Goal: Navigation & Orientation: Find specific page/section

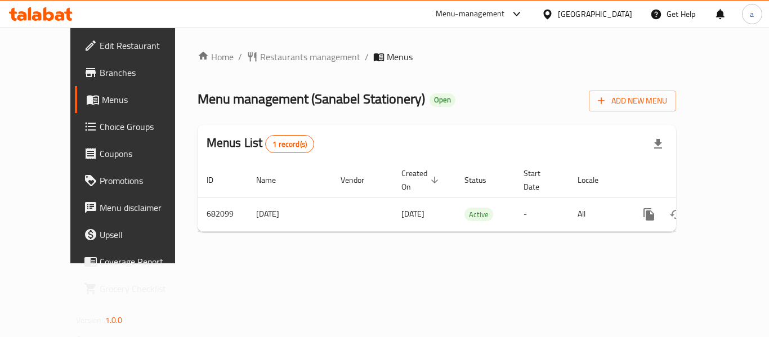
click at [532, 16] on div "Menu-management" at bounding box center [480, 14] width 106 height 27
click at [611, 21] on div "[GEOGRAPHIC_DATA]" at bounding box center [586, 14] width 109 height 27
click at [558, 8] on div at bounding box center [549, 14] width 16 height 12
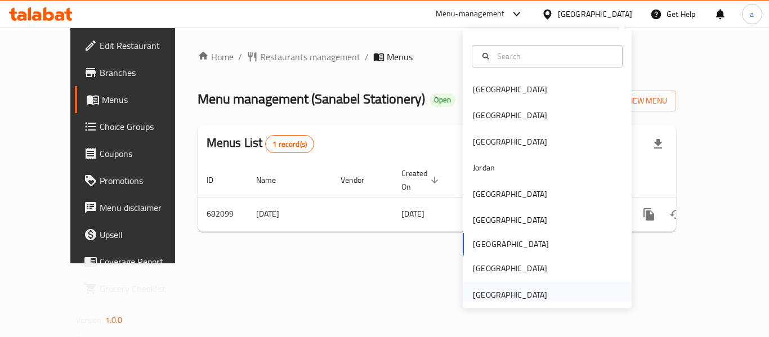
click at [477, 289] on div "[GEOGRAPHIC_DATA]" at bounding box center [510, 295] width 74 height 12
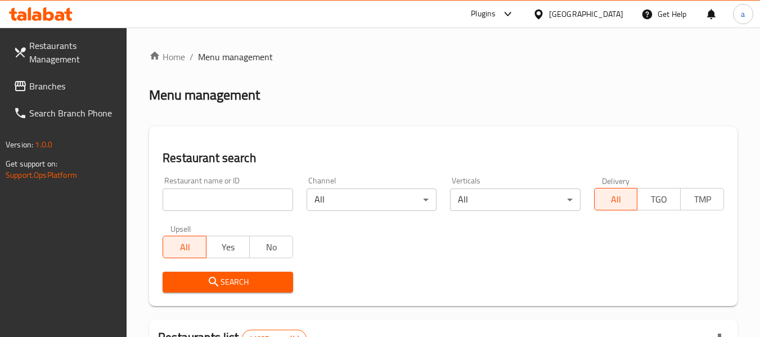
click at [96, 92] on span "Branches" at bounding box center [73, 86] width 89 height 14
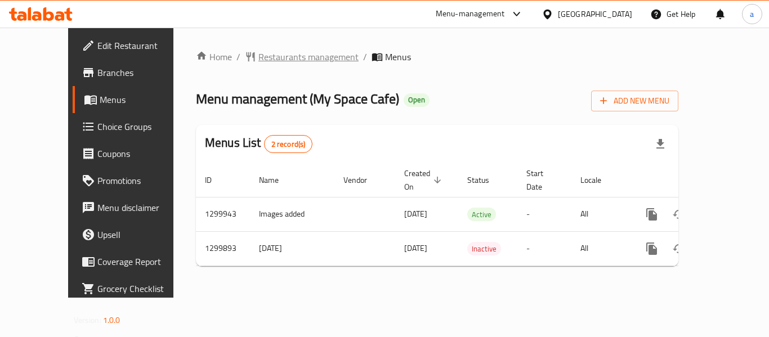
click at [258, 53] on span "Restaurants management" at bounding box center [308, 57] width 100 height 14
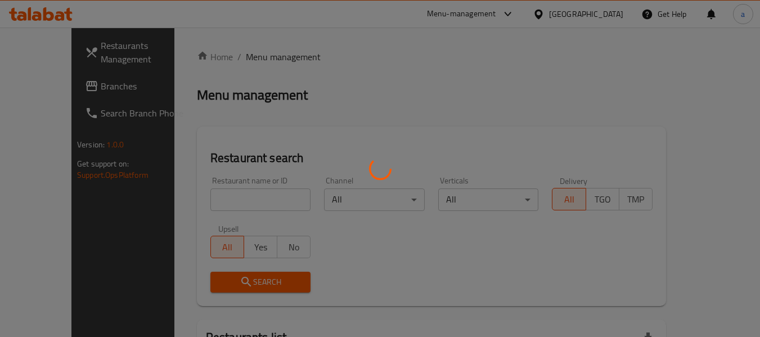
click at [50, 88] on div at bounding box center [380, 168] width 760 height 337
click at [54, 84] on div at bounding box center [380, 168] width 760 height 337
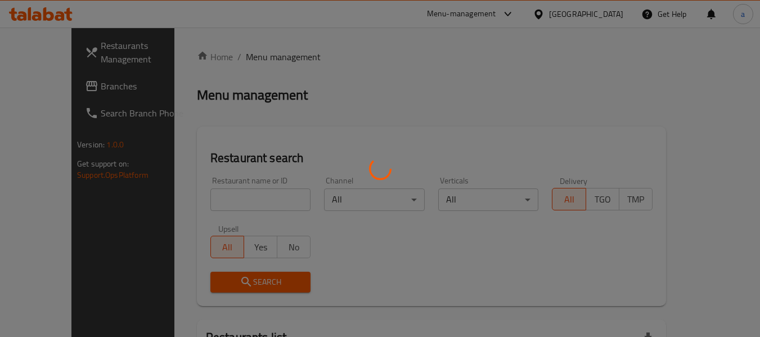
click at [43, 92] on div at bounding box center [380, 168] width 760 height 337
click at [43, 89] on div at bounding box center [380, 168] width 760 height 337
click at [16, 77] on div at bounding box center [380, 168] width 760 height 337
click at [34, 85] on div at bounding box center [380, 168] width 760 height 337
click at [52, 87] on div at bounding box center [380, 168] width 760 height 337
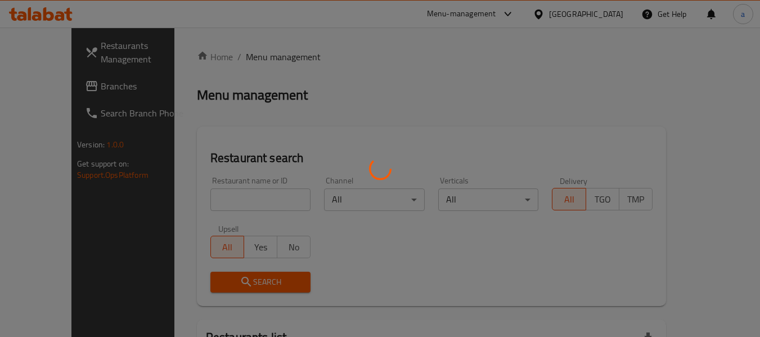
click at [63, 88] on div at bounding box center [380, 168] width 760 height 337
click at [65, 88] on div at bounding box center [380, 168] width 760 height 337
